Goal: Information Seeking & Learning: Check status

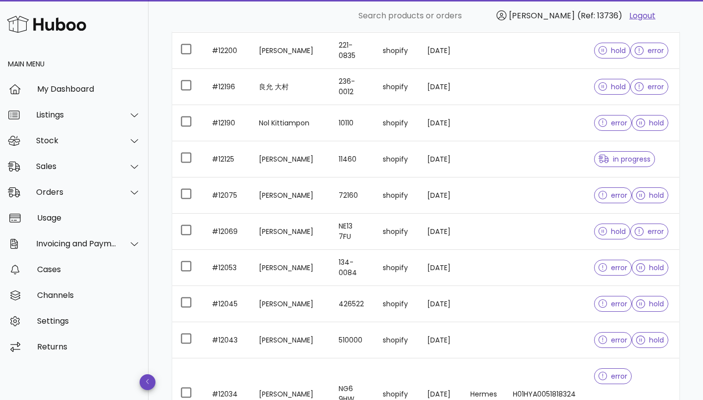
scroll to position [1199, 0]
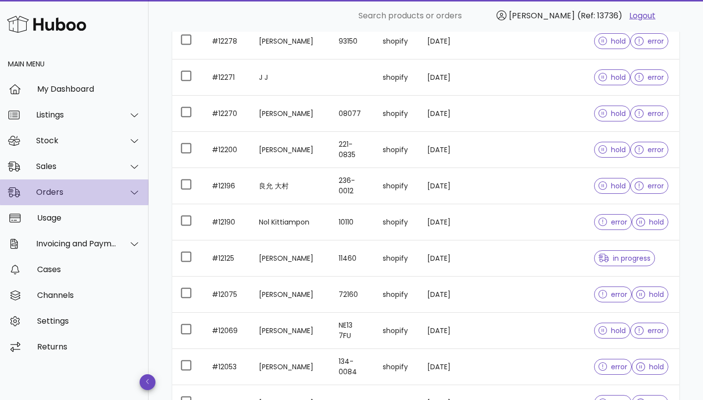
click at [94, 188] on div "Orders" at bounding box center [76, 191] width 81 height 9
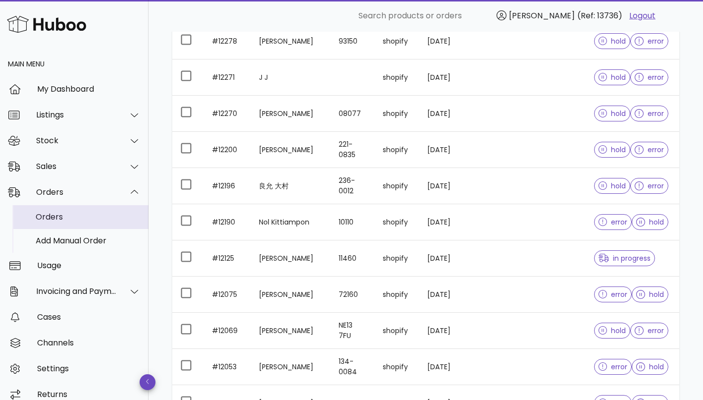
click at [80, 217] on div "Orders" at bounding box center [88, 216] width 105 height 9
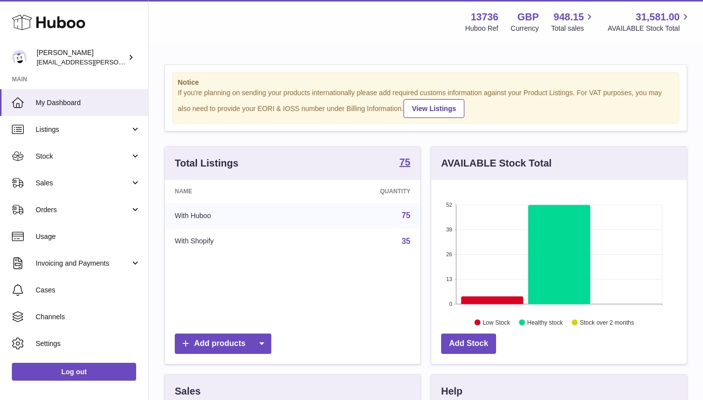
scroll to position [155, 256]
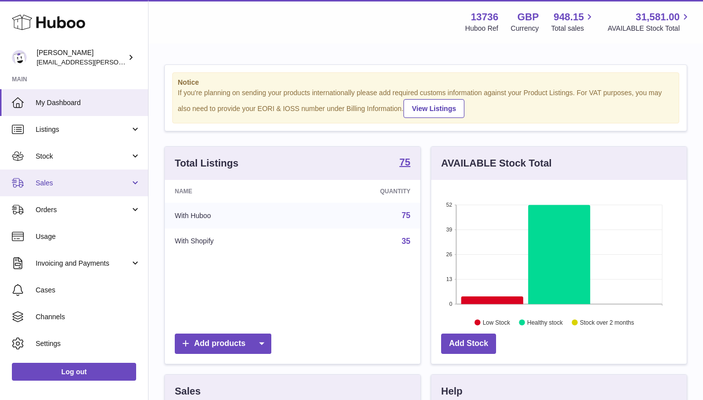
click at [81, 187] on span "Sales" at bounding box center [83, 182] width 95 height 9
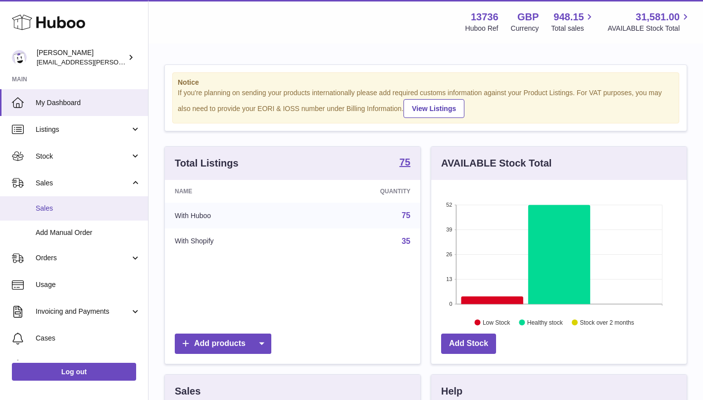
click at [63, 213] on span "Sales" at bounding box center [88, 208] width 105 height 9
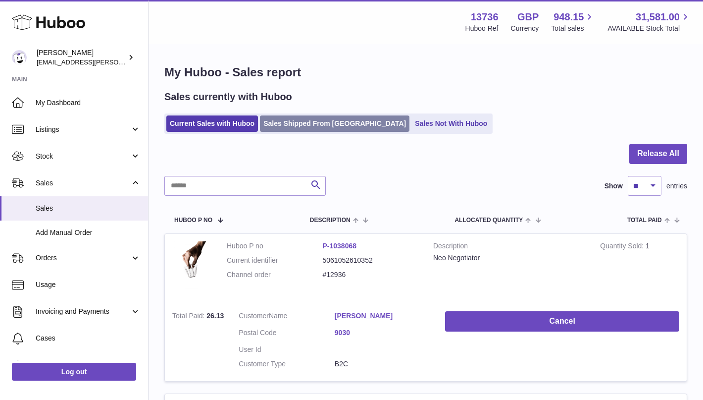
click at [286, 120] on link "Sales Shipped From Huboo" at bounding box center [335, 123] width 150 height 16
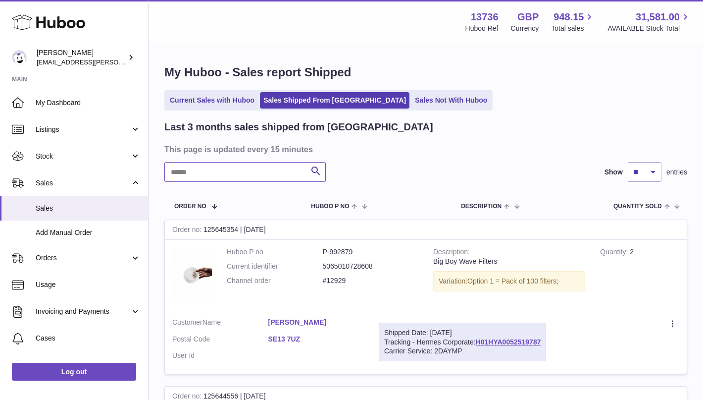
click at [242, 165] on input "text" at bounding box center [244, 172] width 161 height 20
type input "*****"
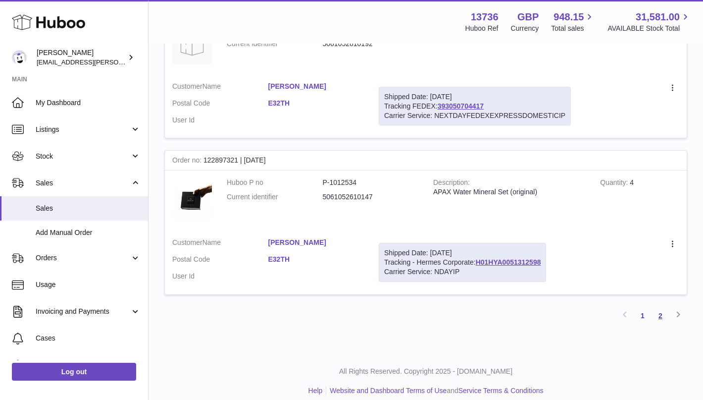
click at [660, 315] on link "2" at bounding box center [661, 316] width 18 height 18
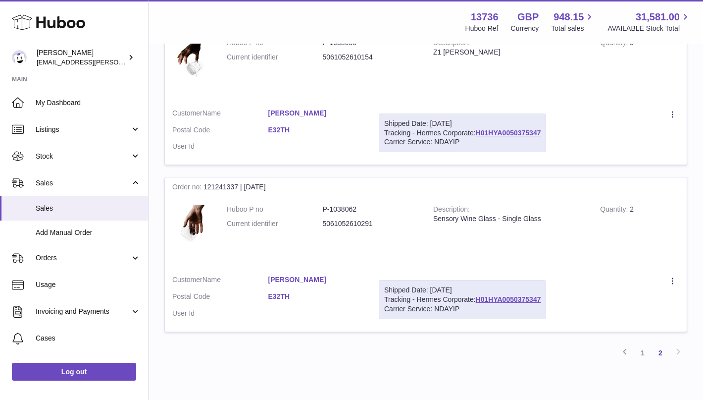
scroll to position [585, 0]
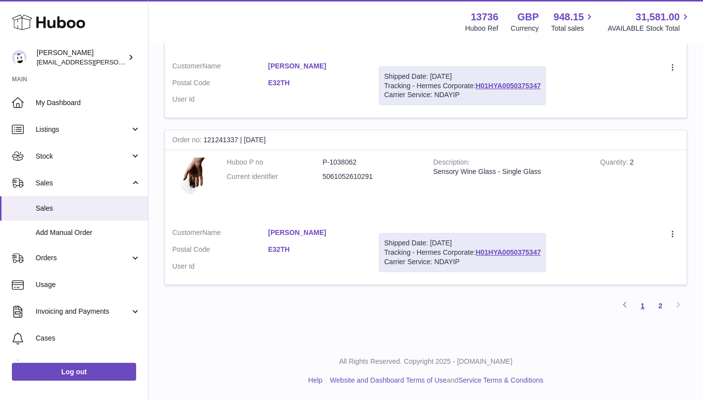
click at [644, 303] on link "1" at bounding box center [643, 306] width 18 height 18
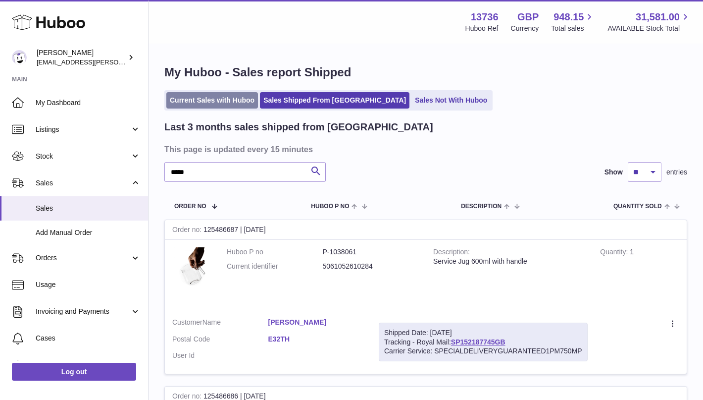
click at [215, 102] on link "Current Sales with Huboo" at bounding box center [212, 100] width 92 height 16
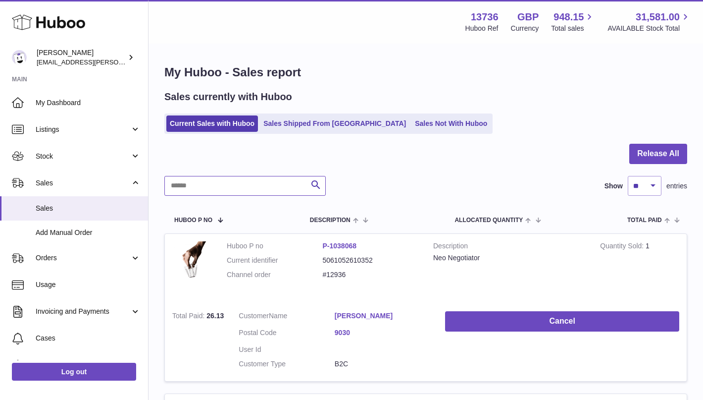
click at [216, 185] on input "text" at bounding box center [244, 186] width 161 height 20
type input "*****"
click at [221, 156] on div at bounding box center [425, 160] width 523 height 32
